Goal: Find specific page/section: Find specific page/section

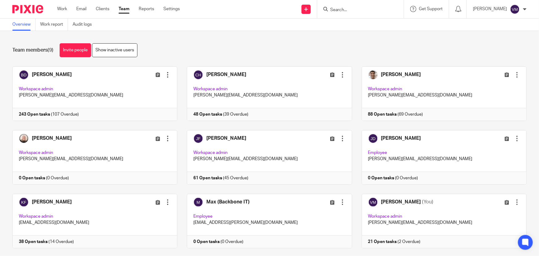
scroll to position [13, 0]
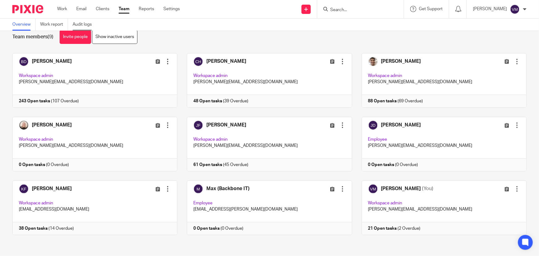
click at [85, 21] on link "Audit logs" at bounding box center [85, 25] width 24 height 12
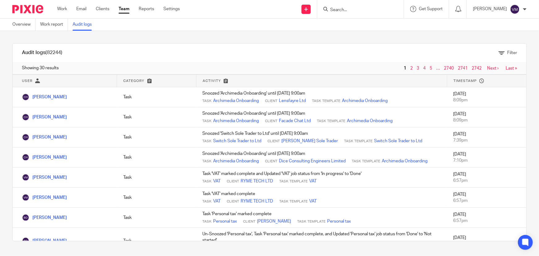
click at [353, 11] on input "Search" at bounding box center [357, 10] width 56 height 6
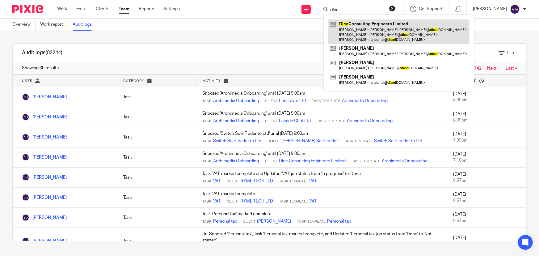
type input "dice"
click at [370, 31] on link at bounding box center [398, 31] width 141 height 24
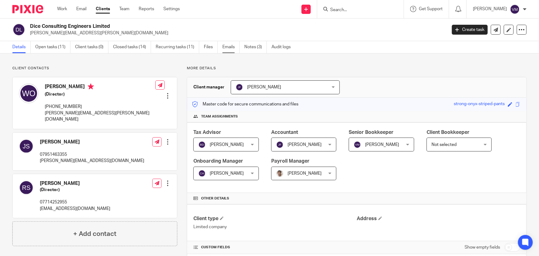
click at [235, 46] on link "Emails" at bounding box center [230, 47] width 17 height 12
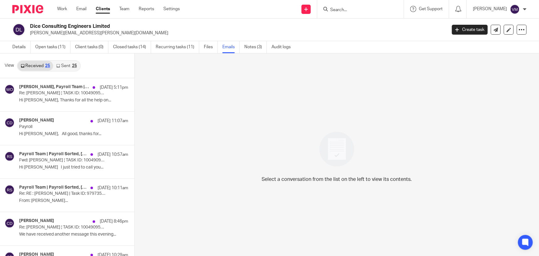
click at [65, 65] on link "Sent 25" at bounding box center [66, 66] width 27 height 10
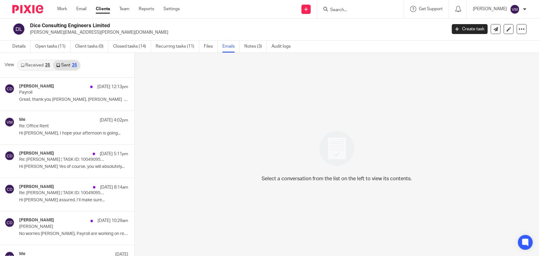
click at [39, 65] on link "Received 25" at bounding box center [36, 65] width 36 height 10
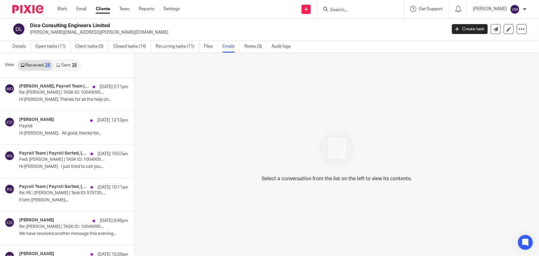
click at [131, 10] on ul "Work Email Clients Team Reports Settings" at bounding box center [123, 9] width 132 height 6
click at [129, 10] on link "Team" at bounding box center [124, 9] width 10 height 6
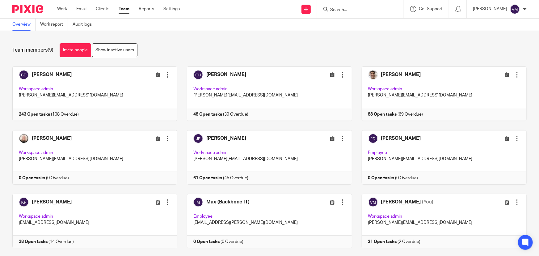
click at [352, 9] on input "Search" at bounding box center [357, 10] width 56 height 6
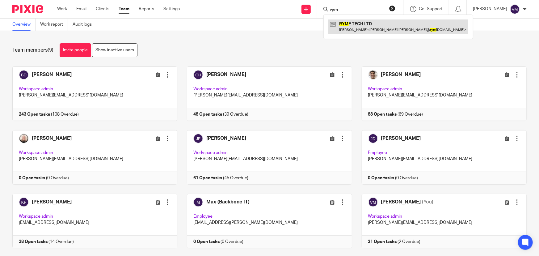
type input "rym"
click at [364, 25] on link at bounding box center [398, 26] width 140 height 14
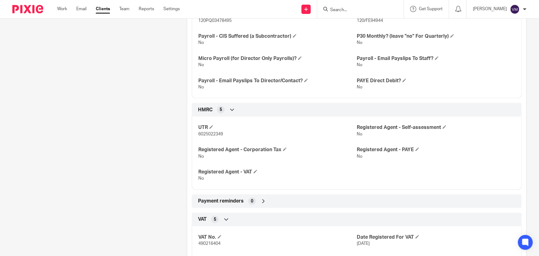
scroll to position [421, 0]
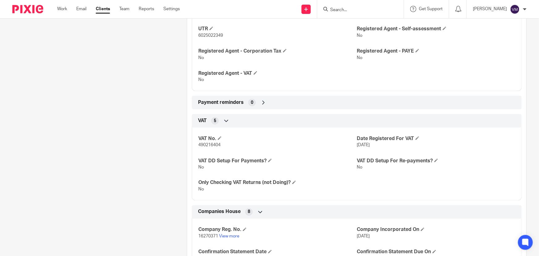
click at [215, 143] on span "490216404" at bounding box center [209, 145] width 22 height 4
copy span "490216404"
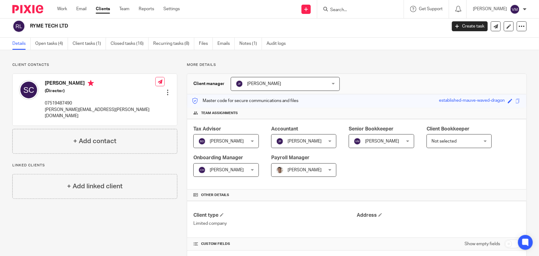
scroll to position [0, 0]
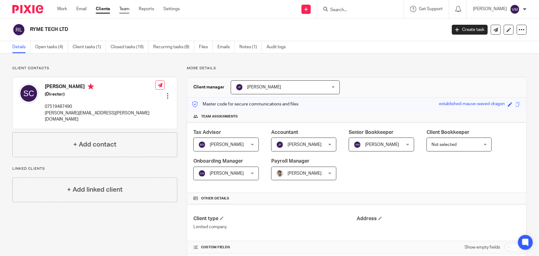
click at [128, 10] on link "Team" at bounding box center [124, 9] width 10 height 6
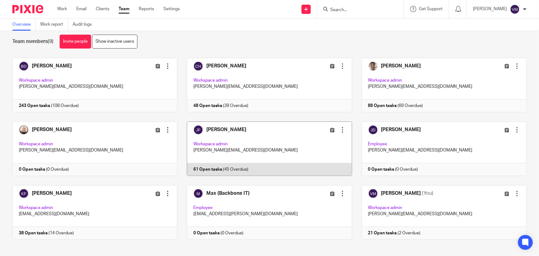
scroll to position [13, 0]
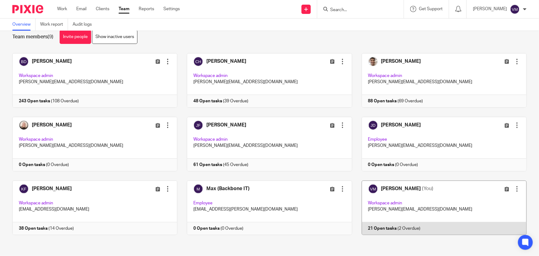
click at [416, 228] on link at bounding box center [439, 207] width 174 height 54
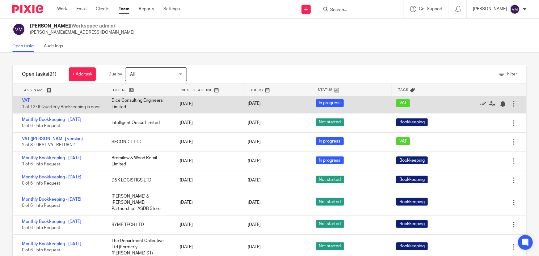
scroll to position [56, 0]
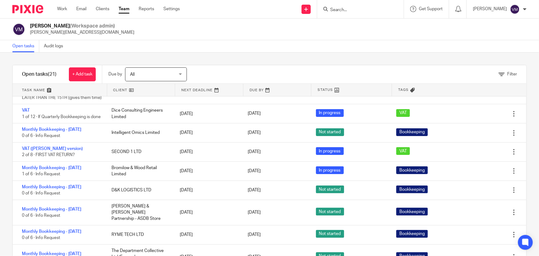
click at [358, 12] on input "Search" at bounding box center [357, 10] width 56 height 6
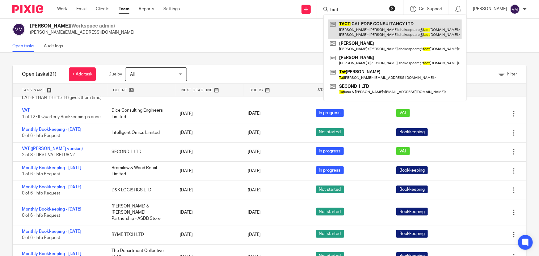
type input "tact"
click at [361, 28] on link at bounding box center [394, 28] width 133 height 19
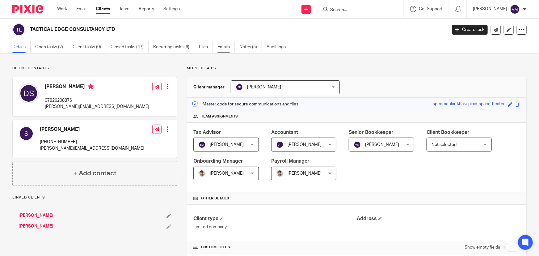
click at [224, 46] on link "Emails" at bounding box center [225, 47] width 17 height 12
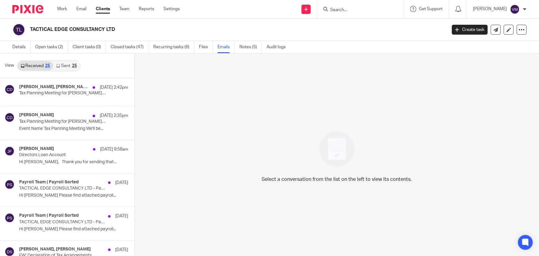
click at [62, 65] on link "Sent 25" at bounding box center [66, 66] width 27 height 10
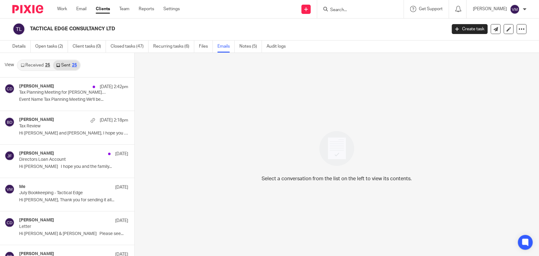
click at [46, 63] on div "25" at bounding box center [47, 65] width 5 height 4
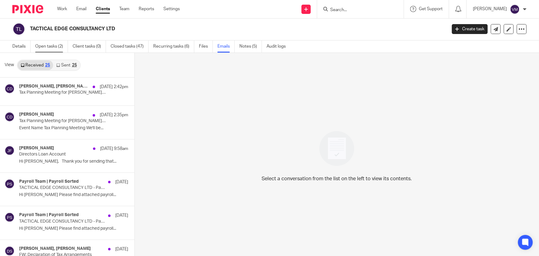
click at [60, 49] on link "Open tasks (2)" at bounding box center [51, 46] width 33 height 12
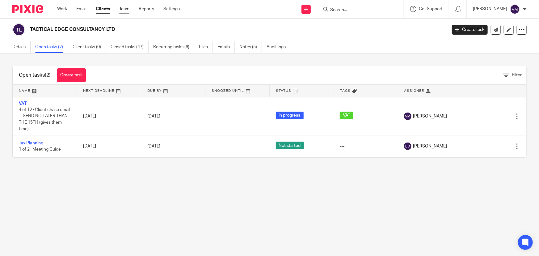
click at [125, 9] on link "Team" at bounding box center [124, 9] width 10 height 6
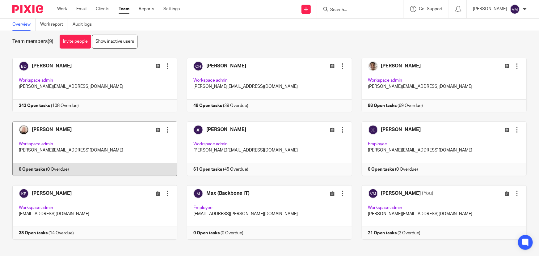
scroll to position [13, 0]
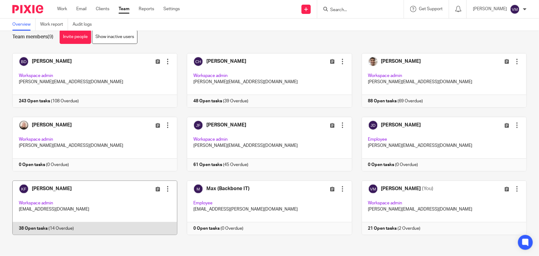
click at [101, 227] on link at bounding box center [90, 207] width 174 height 54
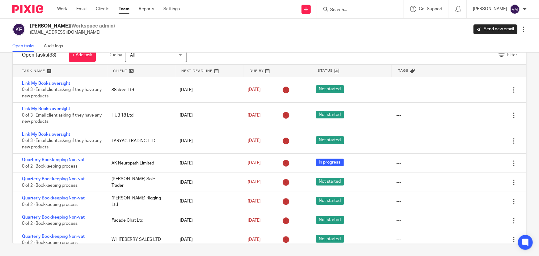
click at [125, 10] on link "Team" at bounding box center [124, 9] width 11 height 6
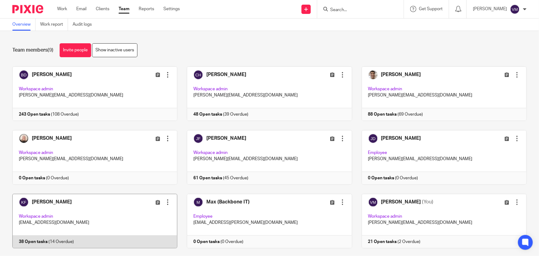
click at [117, 239] on link at bounding box center [90, 221] width 174 height 54
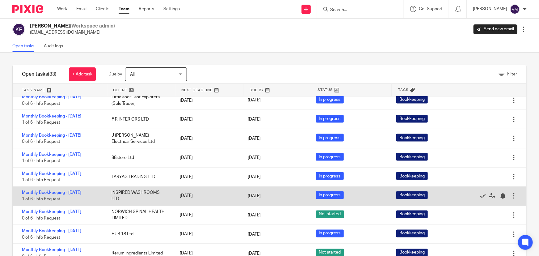
scroll to position [619, 0]
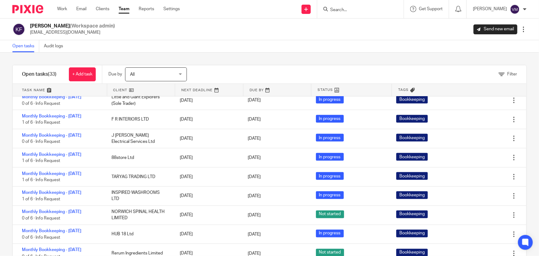
click at [127, 7] on link "Team" at bounding box center [124, 9] width 11 height 6
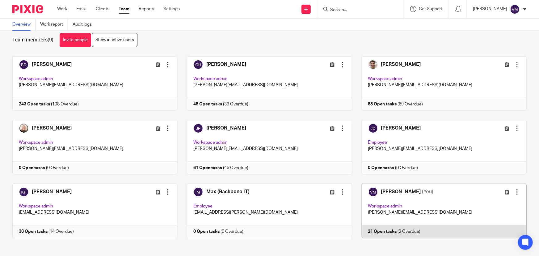
scroll to position [13, 0]
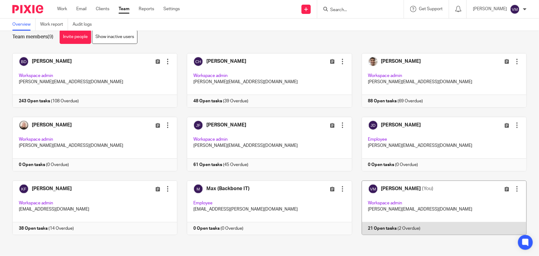
click at [420, 226] on link at bounding box center [439, 207] width 174 height 54
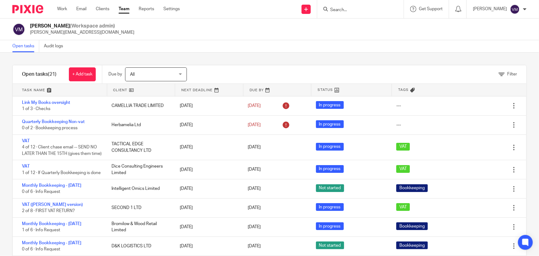
click at [125, 9] on link "Team" at bounding box center [124, 9] width 11 height 6
